Goal: Task Accomplishment & Management: Use online tool/utility

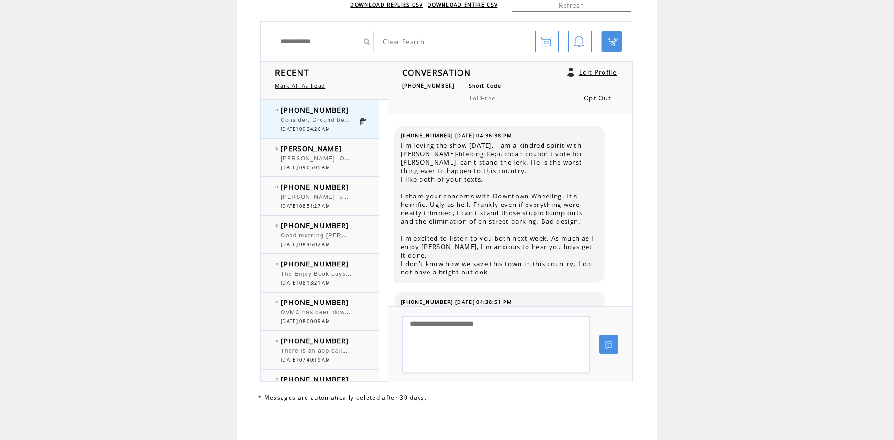
scroll to position [1438, 0]
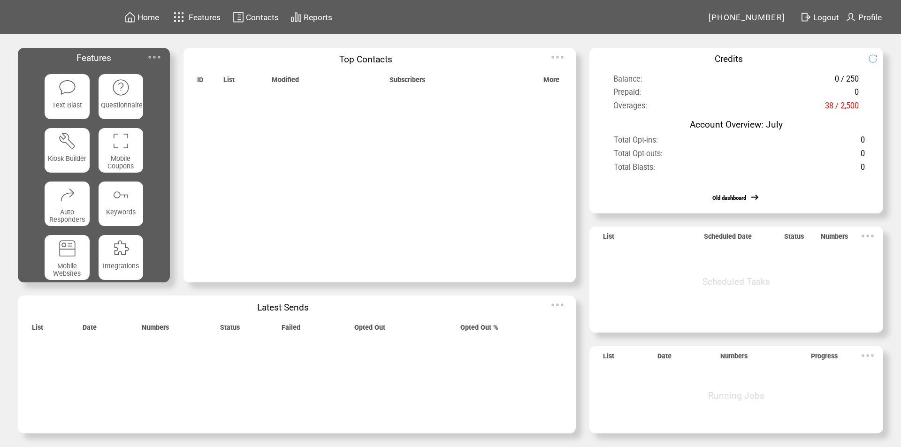
click at [154, 55] on img at bounding box center [154, 57] width 19 height 19
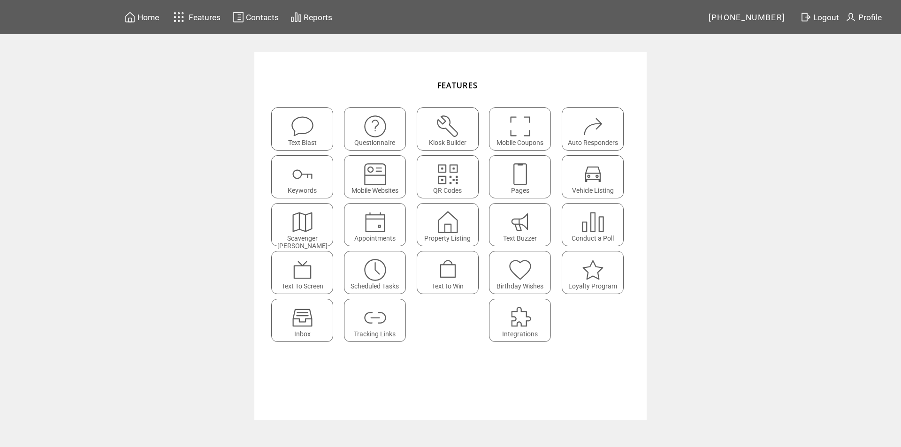
click at [298, 317] on img at bounding box center [302, 318] width 25 height 25
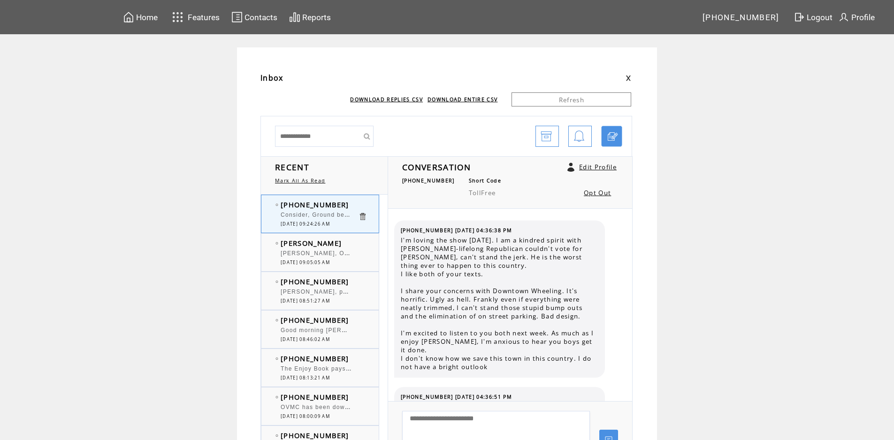
scroll to position [1522, 0]
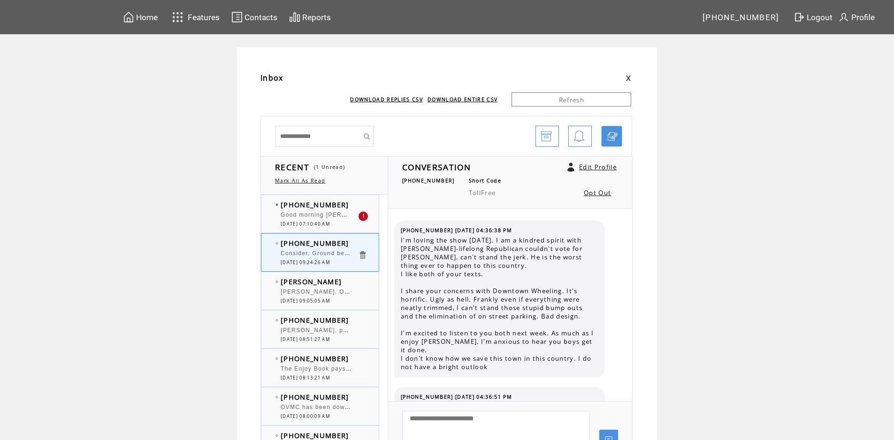
scroll to position [1522, 0]
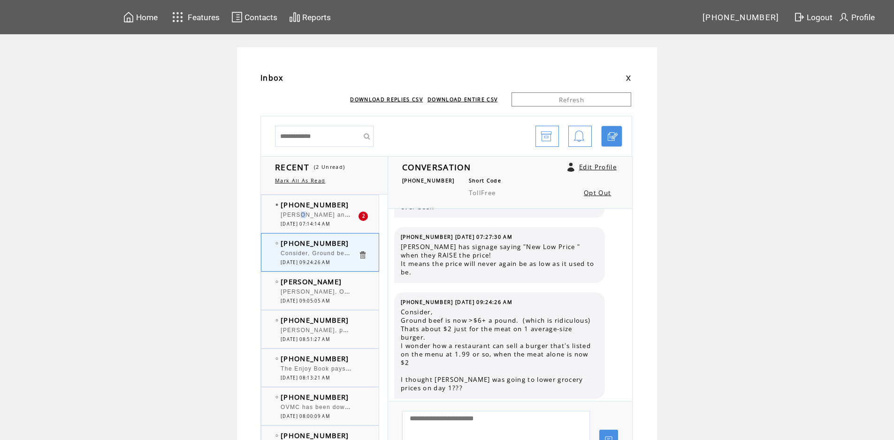
click at [306, 219] on div "[PERSON_NAME] and [PERSON_NAME]. Perfect Topic for [PERSON_NAME] , can't wait !" at bounding box center [319, 216] width 77 height 9
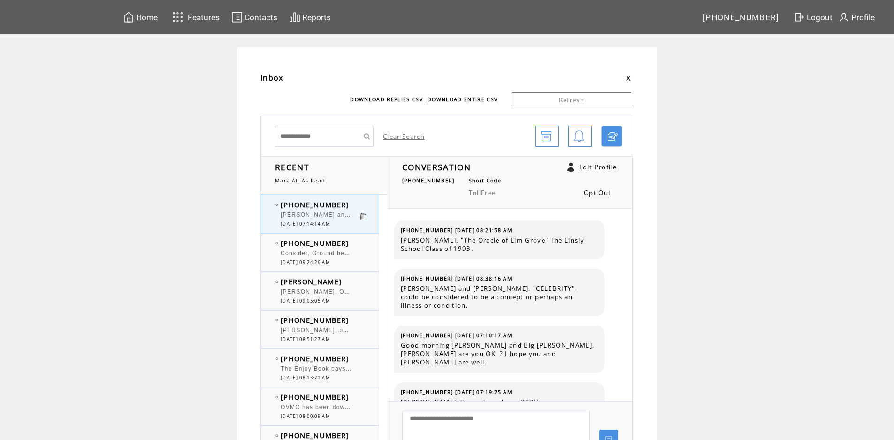
scroll to position [3671, 0]
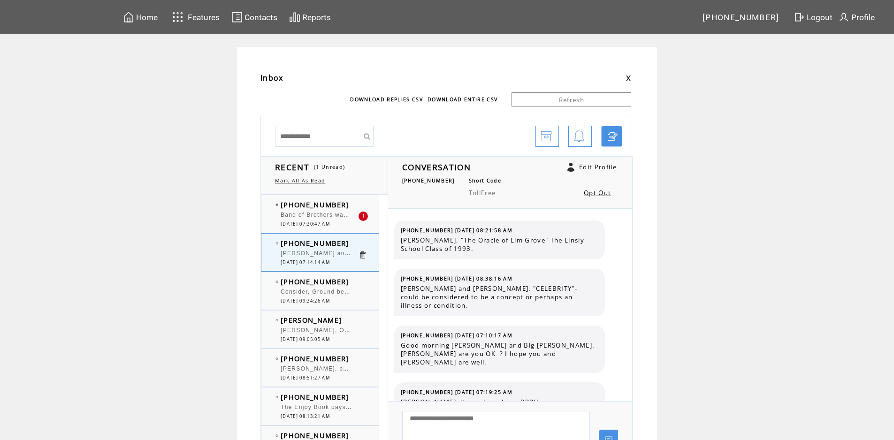
scroll to position [3671, 0]
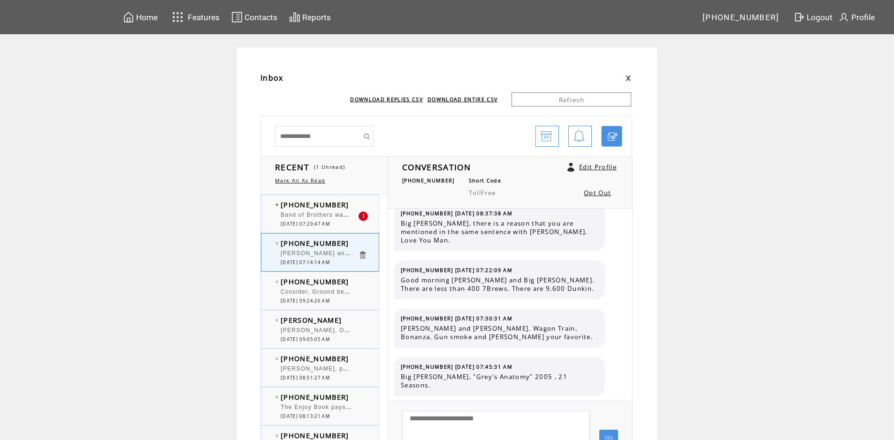
click at [311, 213] on span "Band of Brothers was the first hit series on HBO" at bounding box center [356, 213] width 150 height 9
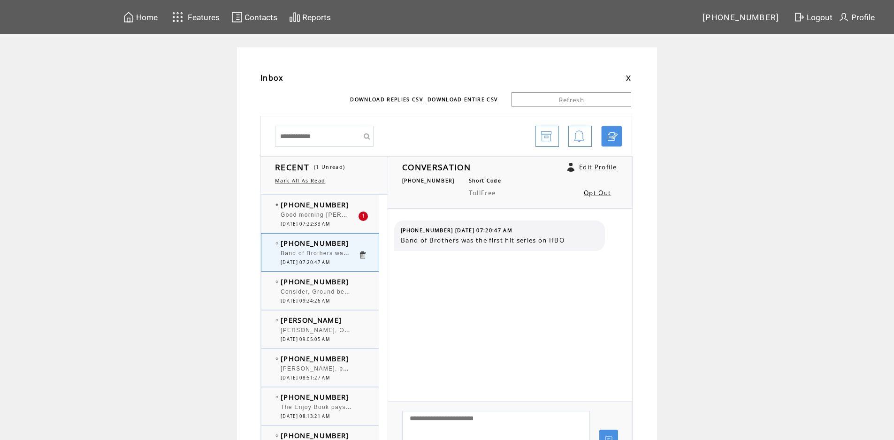
click at [313, 213] on span "Good morning [PERSON_NAME] and [PERSON_NAME]. [PERSON_NAME], when you say [PERS…" at bounding box center [536, 213] width 510 height 9
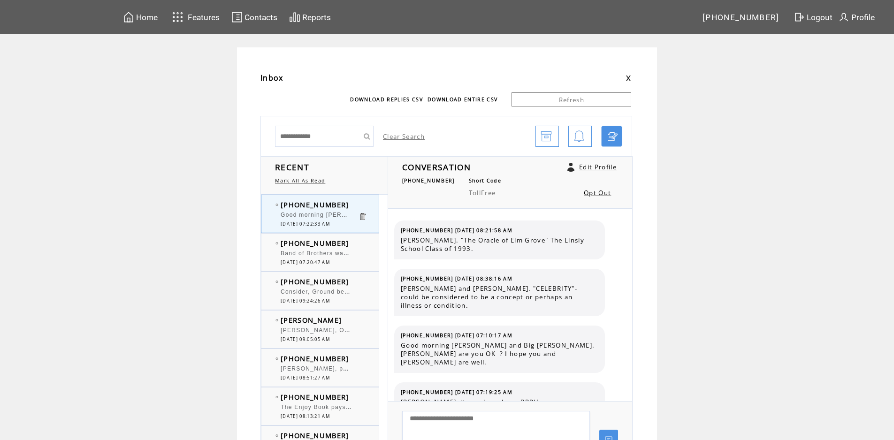
scroll to position [3728, 0]
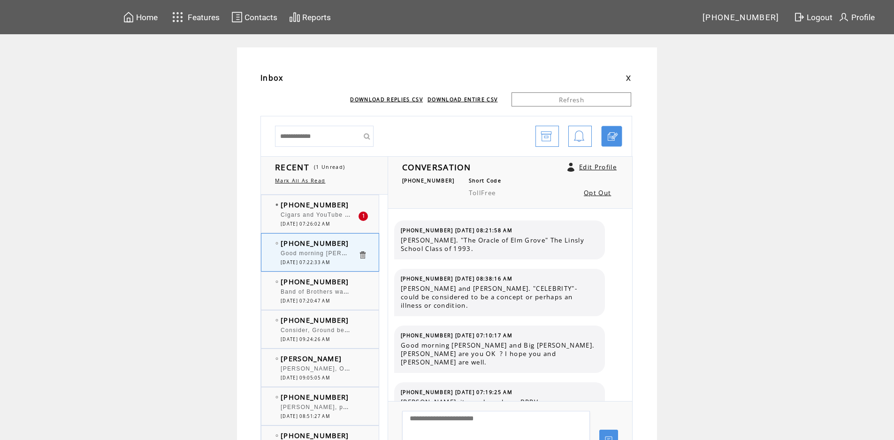
scroll to position [3728, 0]
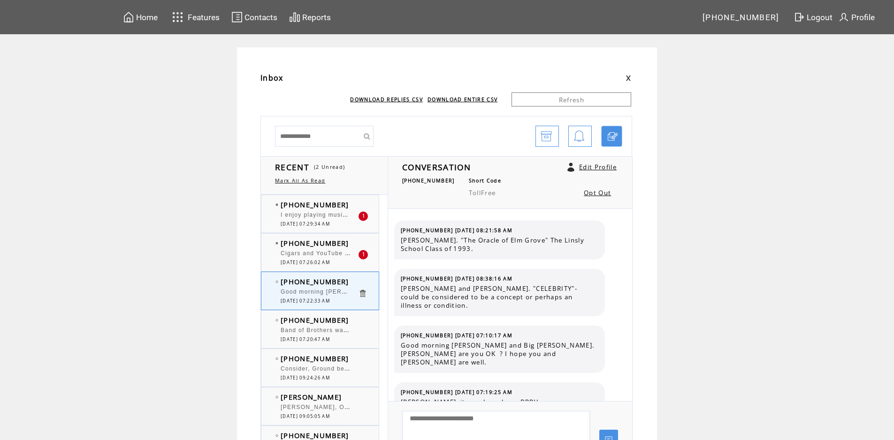
scroll to position [3728, 0]
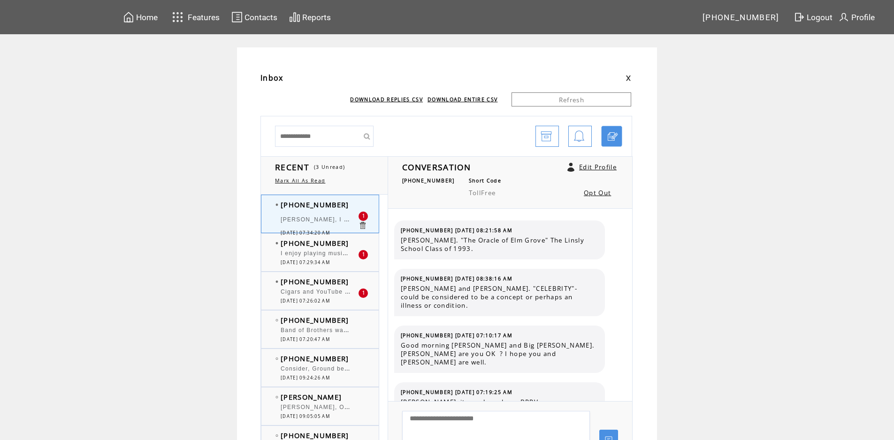
scroll to position [3768, 0]
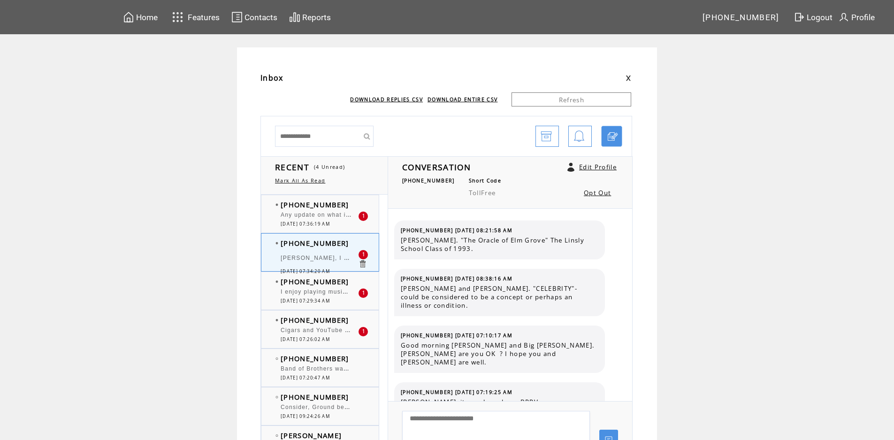
scroll to position [3768, 0]
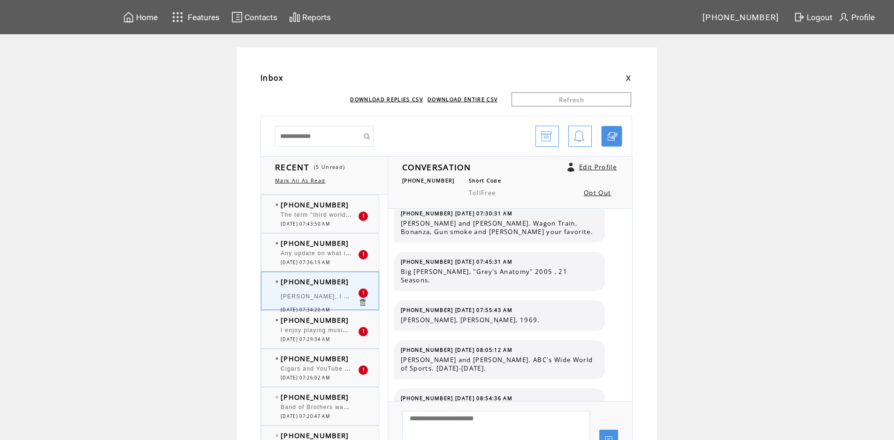
click at [322, 366] on span "Cigars and YouTube on the porch." at bounding box center [333, 367] width 105 height 9
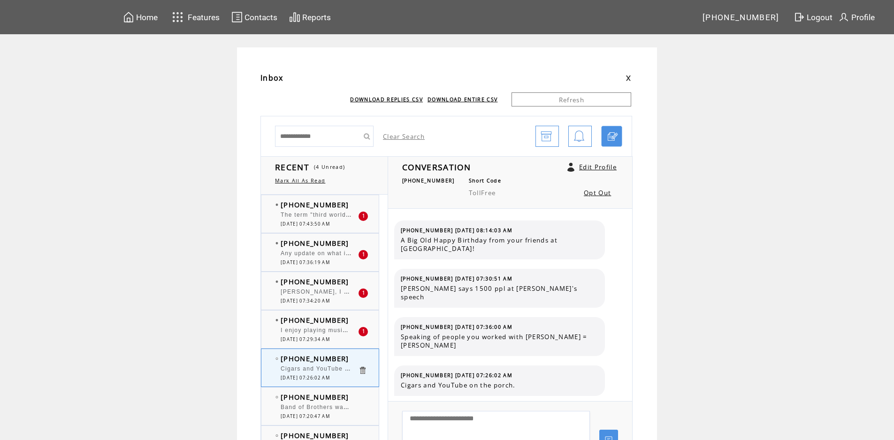
click at [295, 332] on span "I enjoy playing music and listening to music to relax" at bounding box center [361, 329] width 161 height 9
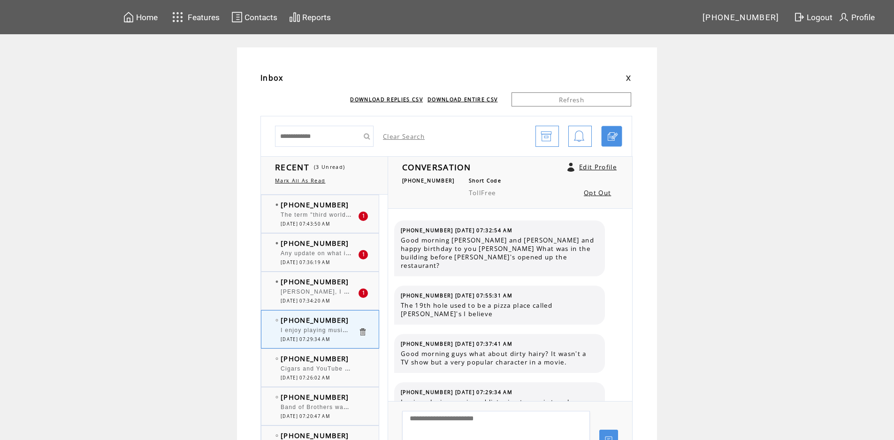
scroll to position [6, 0]
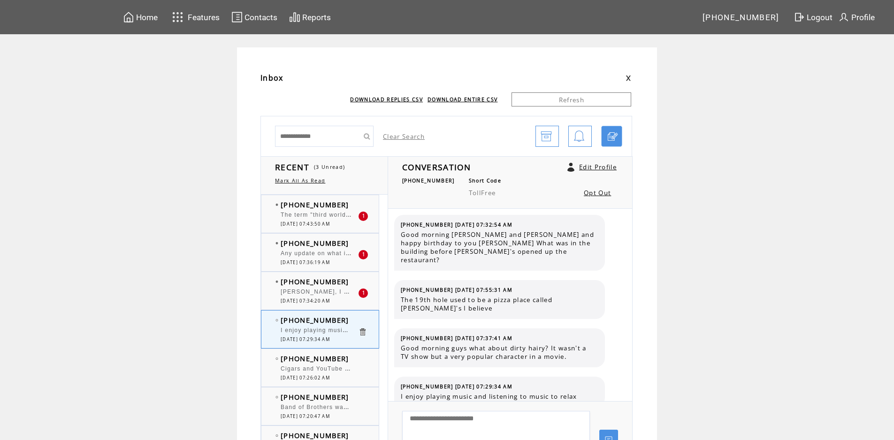
click at [330, 293] on span "[PERSON_NAME], I really enjoy "messing wit chew" !" at bounding box center [363, 290] width 165 height 9
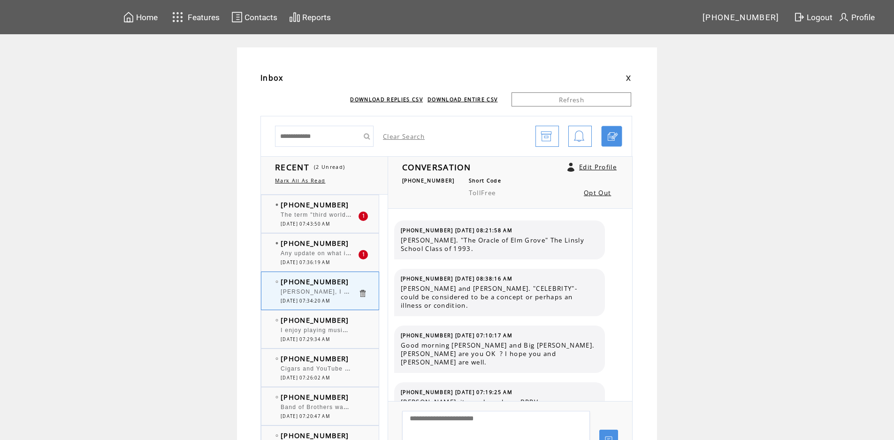
scroll to position [3768, 0]
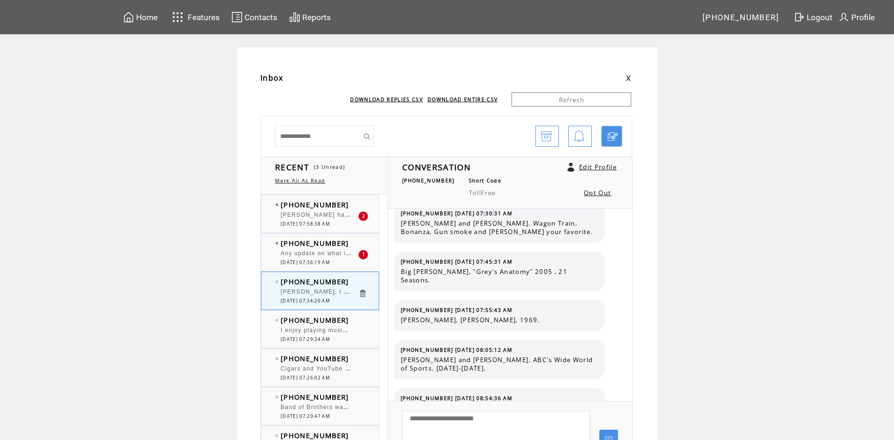
click at [293, 251] on span "Any update on what is coming to Tjs?" at bounding box center [339, 252] width 116 height 9
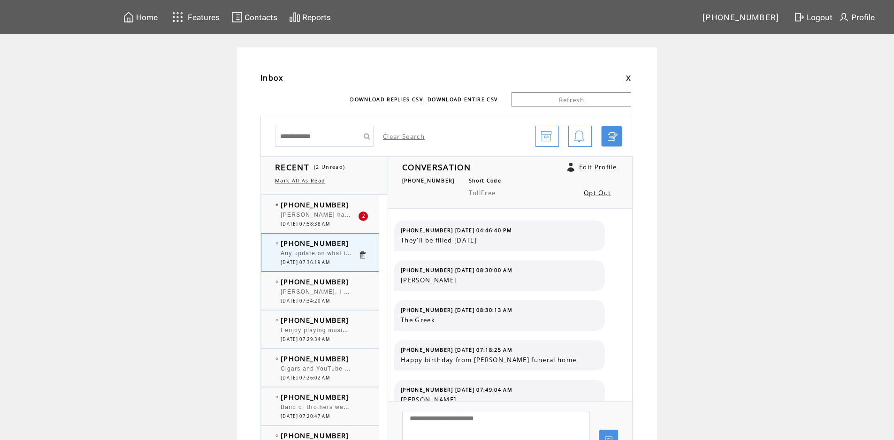
scroll to position [419, 0]
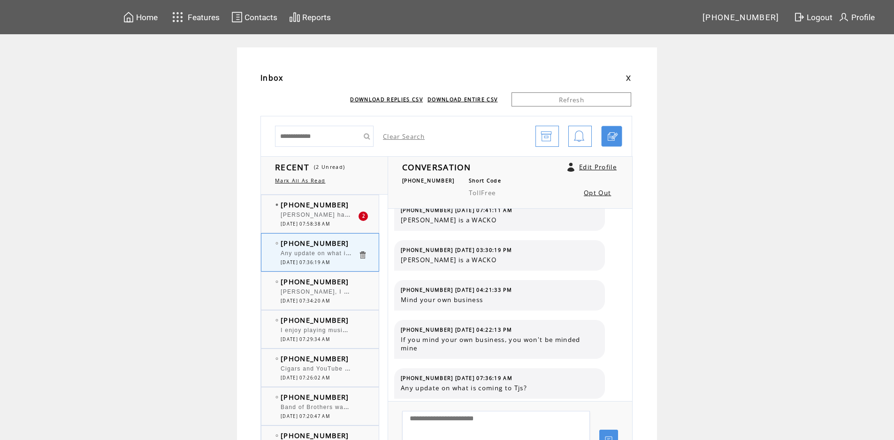
click at [299, 219] on div "[PERSON_NAME] have you heard that the mall is putting in a dance studio and a t…" at bounding box center [319, 216] width 77 height 9
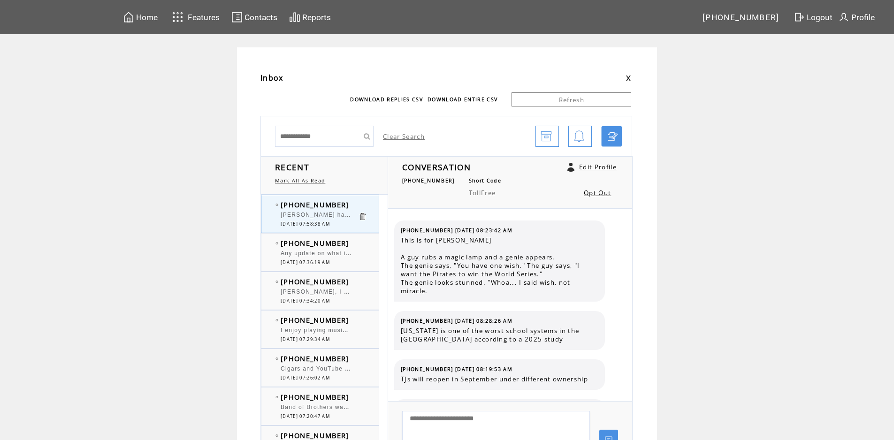
scroll to position [794, 0]
